Goal: Browse casually

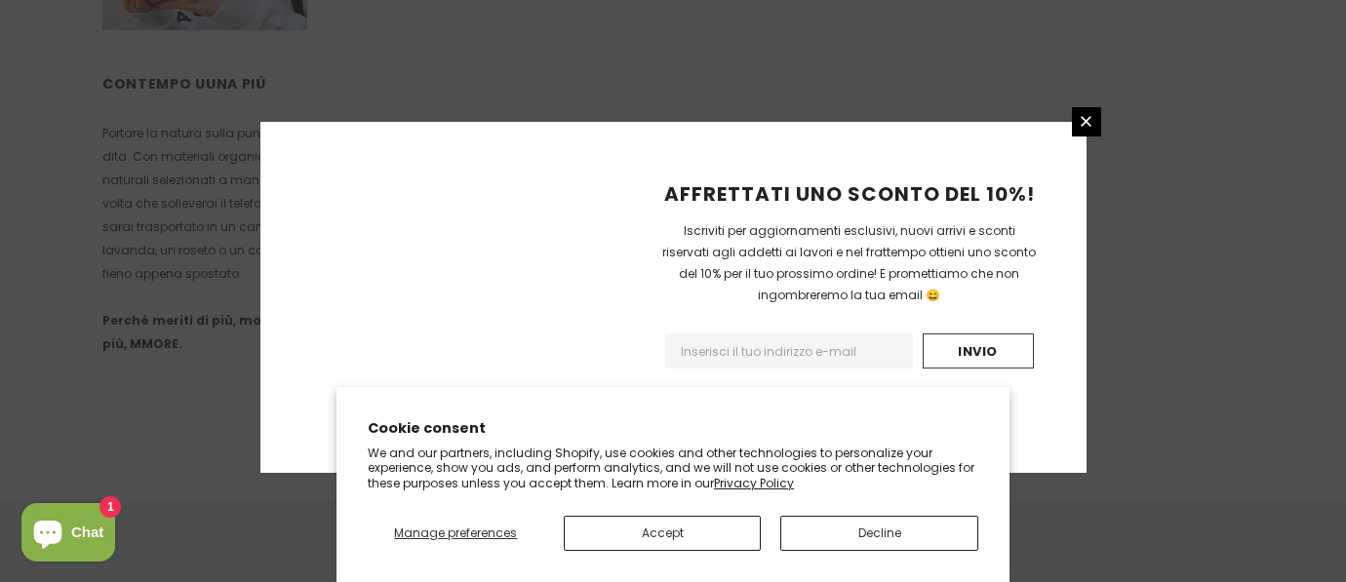
scroll to position [1417, 0]
